Goal: Task Accomplishment & Management: Complete application form

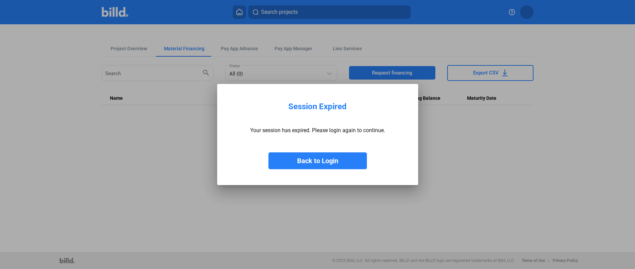
click at [325, 161] on button "Back to Login" at bounding box center [317, 160] width 98 height 17
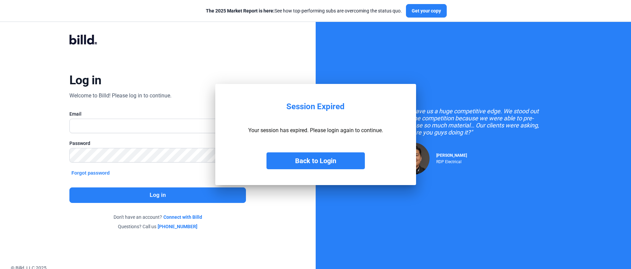
scroll to position [0, 0]
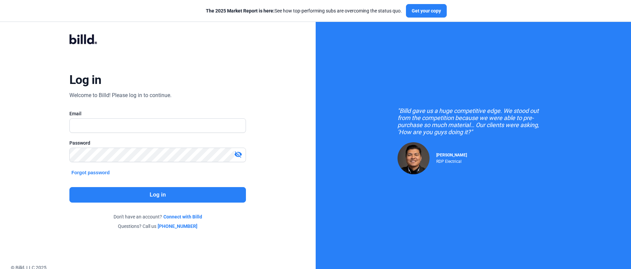
type input "[EMAIL_ADDRESS][DOMAIN_NAME]"
click at [157, 193] on button "Log in" at bounding box center [157, 195] width 177 height 16
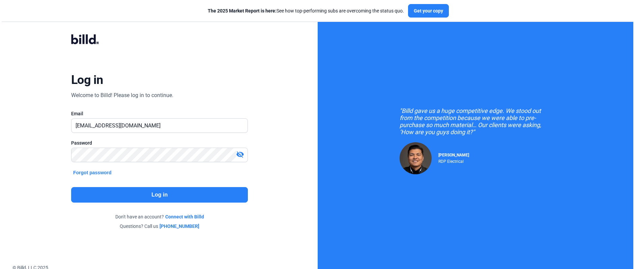
scroll to position [0, 0]
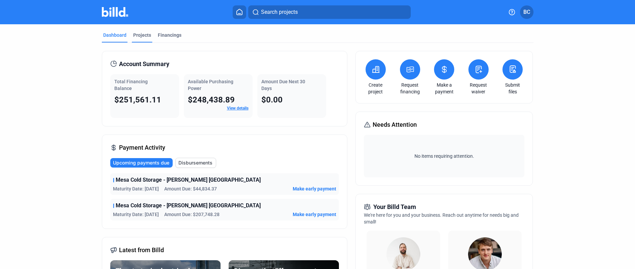
click at [141, 34] on div "Projects" at bounding box center [142, 35] width 18 height 7
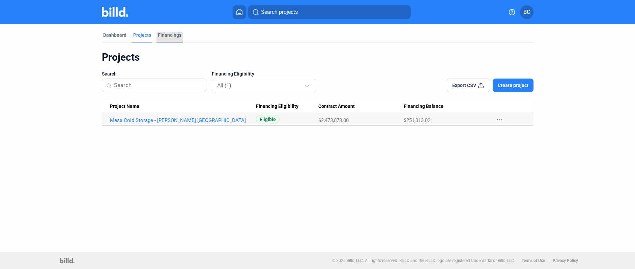
click at [168, 34] on div "Financings" at bounding box center [170, 35] width 24 height 7
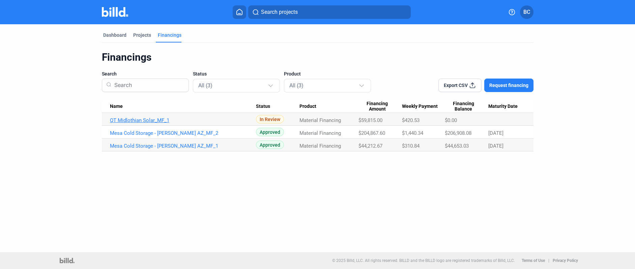
click at [146, 120] on link "QT Midlothian Solar_MF_1" at bounding box center [183, 120] width 146 height 6
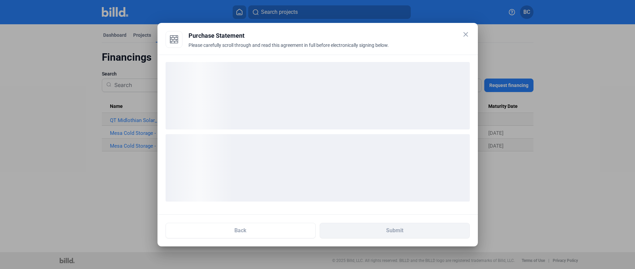
drag, startPoint x: 464, startPoint y: 33, endPoint x: 389, endPoint y: 47, distance: 76.2
click at [464, 33] on mat-icon "close" at bounding box center [465, 34] width 8 height 8
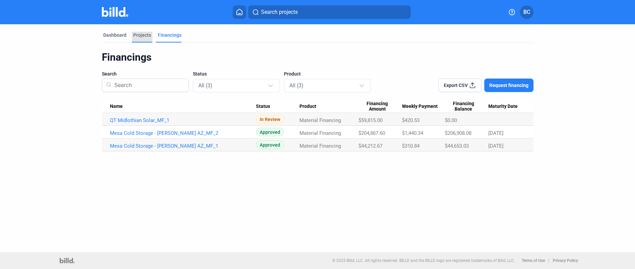
click at [138, 33] on div "Projects" at bounding box center [142, 35] width 18 height 7
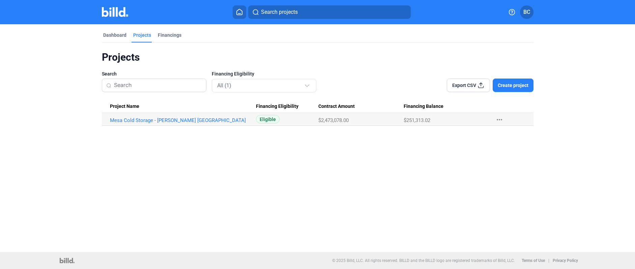
click at [517, 84] on span "Create project" at bounding box center [512, 85] width 31 height 7
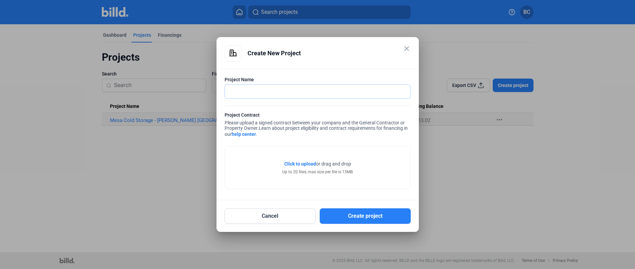
click at [249, 93] on input "text" at bounding box center [317, 92] width 185 height 14
type input "QT Distribution - [GEOGRAPHIC_DATA] [GEOGRAPHIC_DATA]"
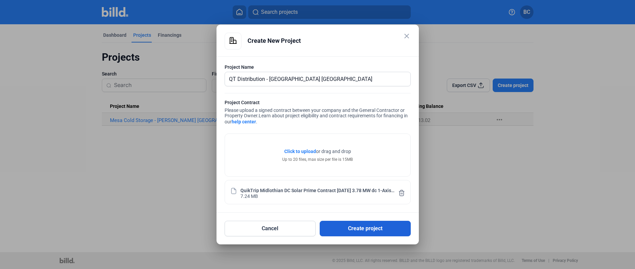
click at [365, 227] on button "Create project" at bounding box center [365, 229] width 91 height 16
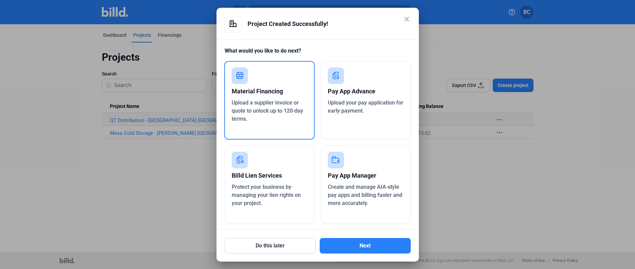
click at [405, 19] on mat-icon "close" at bounding box center [406, 19] width 8 height 8
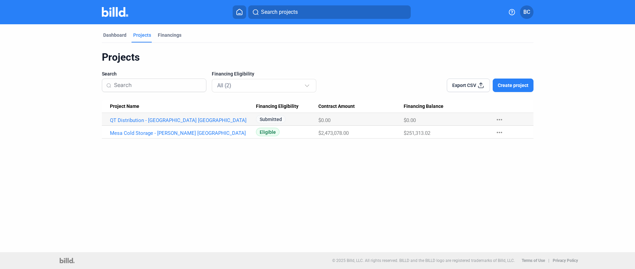
click at [416, 185] on div "Dashboard Projects Financings Projects Search Financing Eligibility All (2) Exp…" at bounding box center [317, 138] width 635 height 228
click at [145, 119] on link "QT Distribution - [GEOGRAPHIC_DATA] [GEOGRAPHIC_DATA]" at bounding box center [183, 120] width 146 height 6
